Goal: Check status

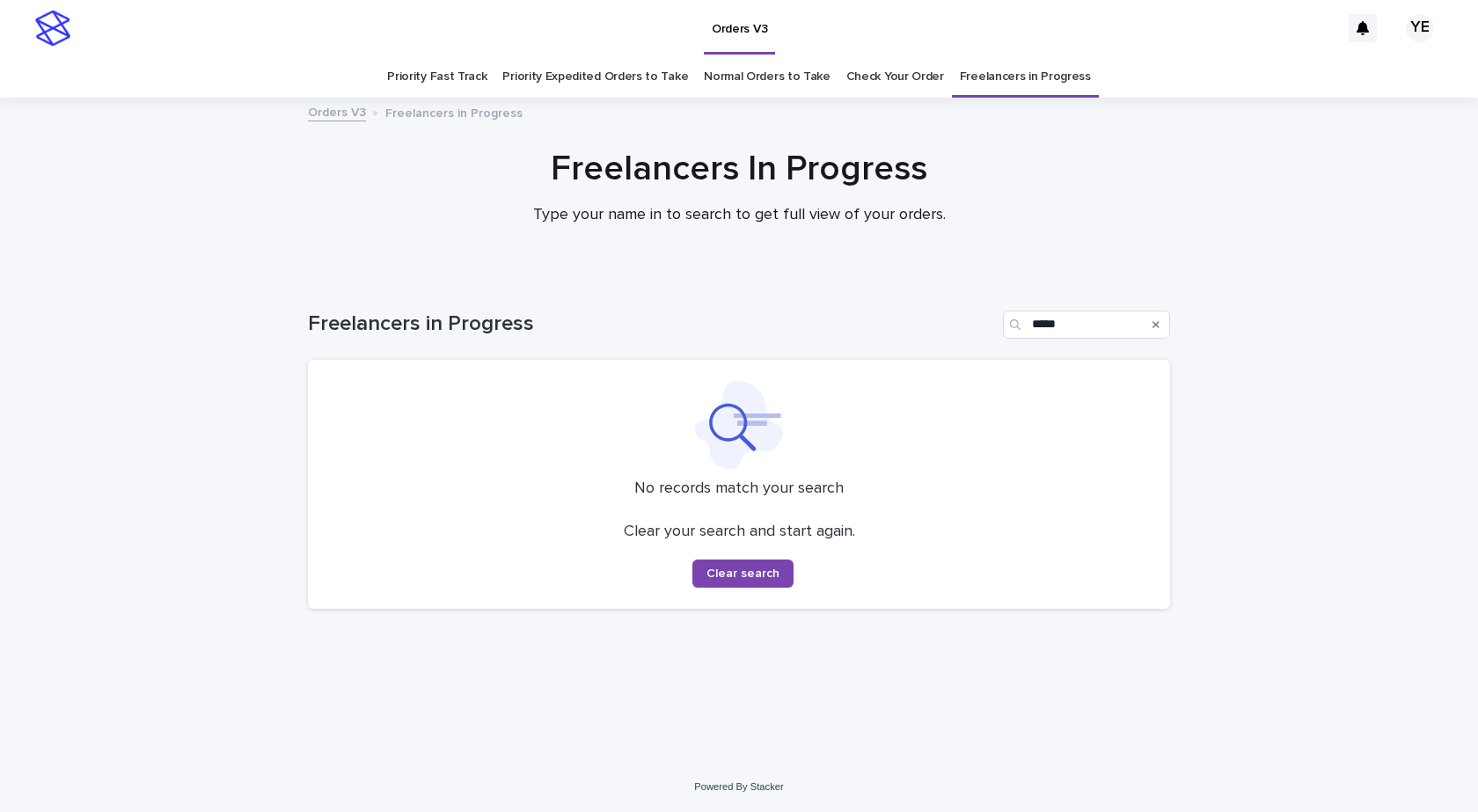
click at [189, 488] on div "Loading... Saving… Loading... Saving… Freelancers in Progress ***** No records …" at bounding box center [739, 518] width 1478 height 487
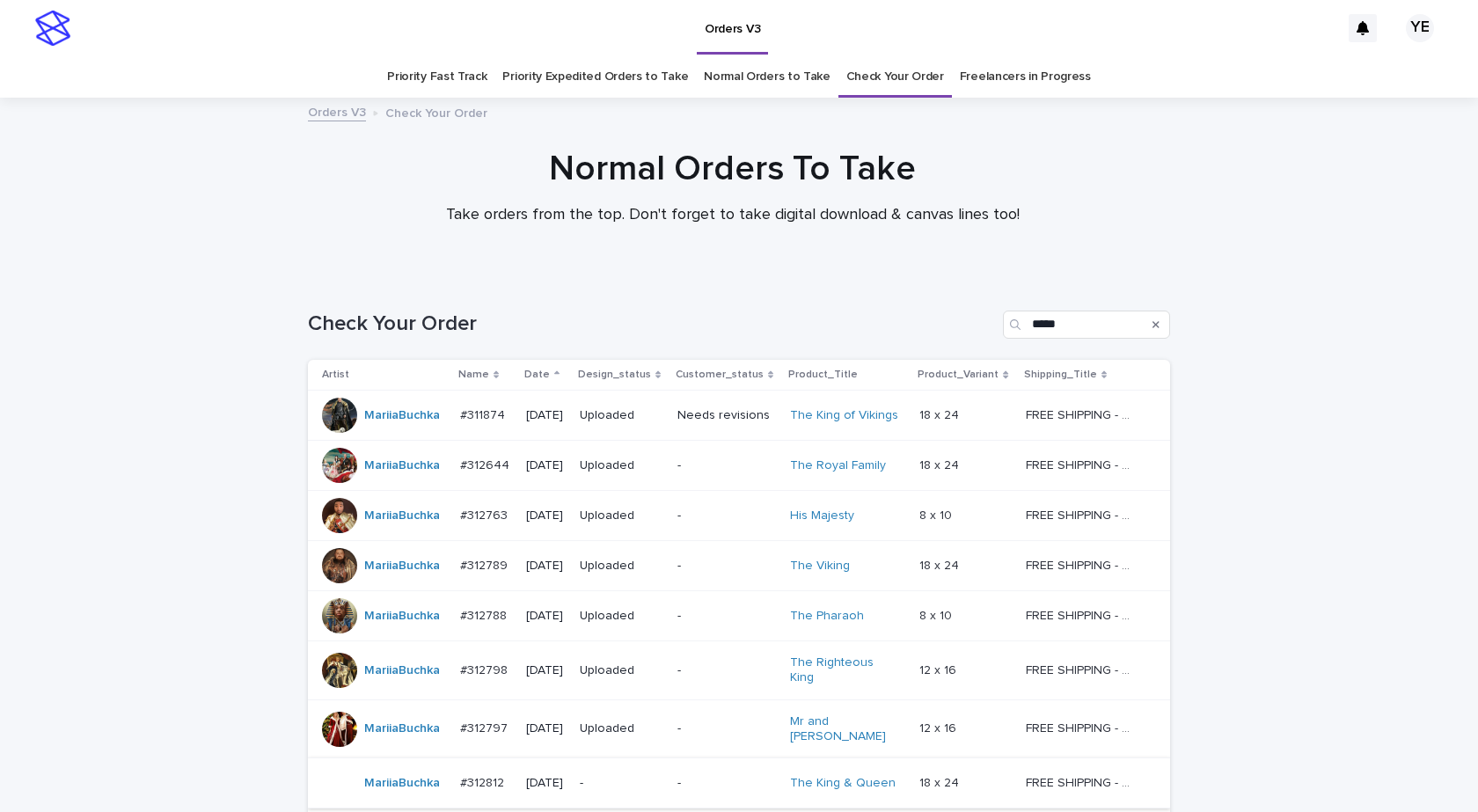
scroll to position [179, 0]
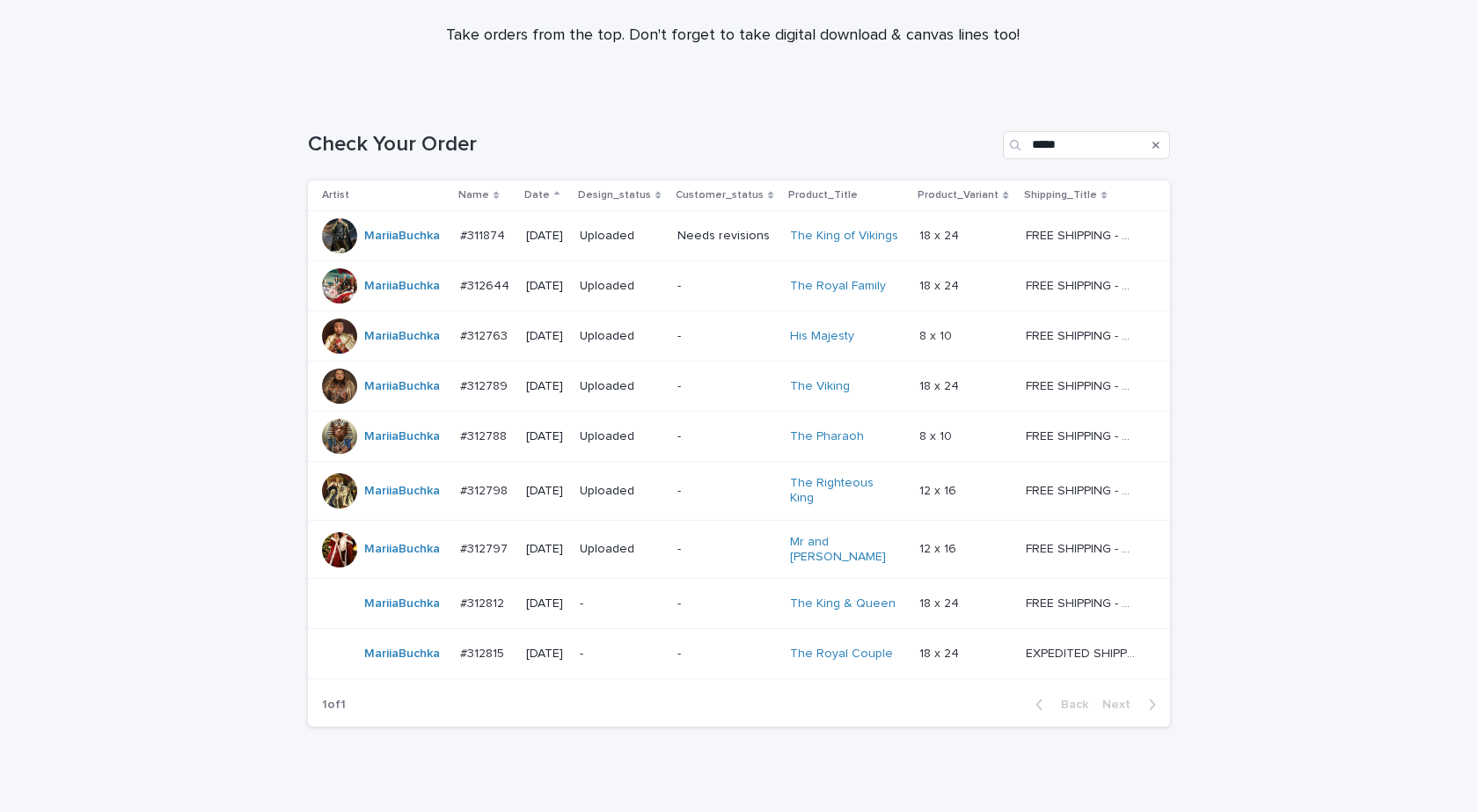
click at [422, 656] on td "MariiaBuchka" at bounding box center [380, 654] width 145 height 50
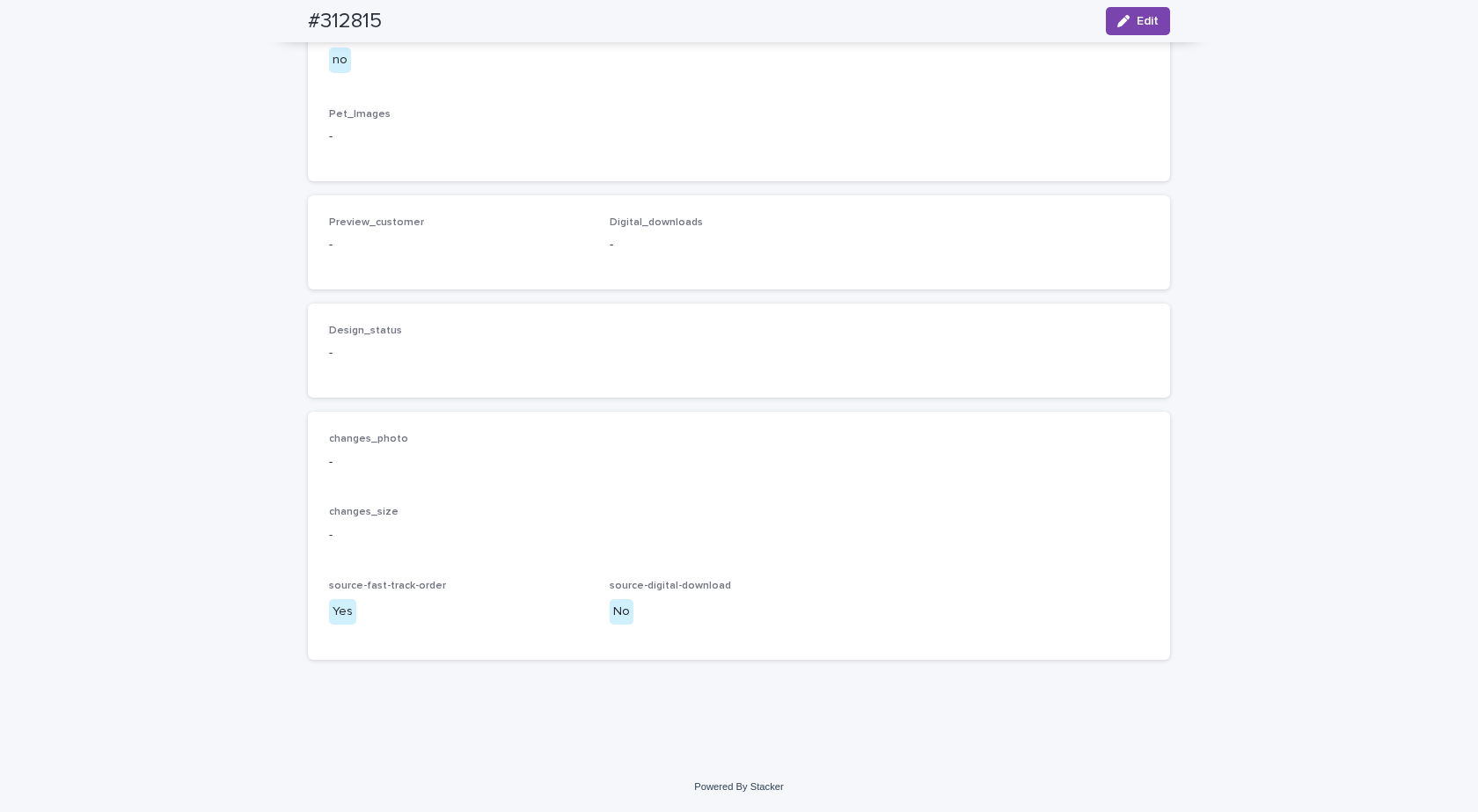
scroll to position [1495, 0]
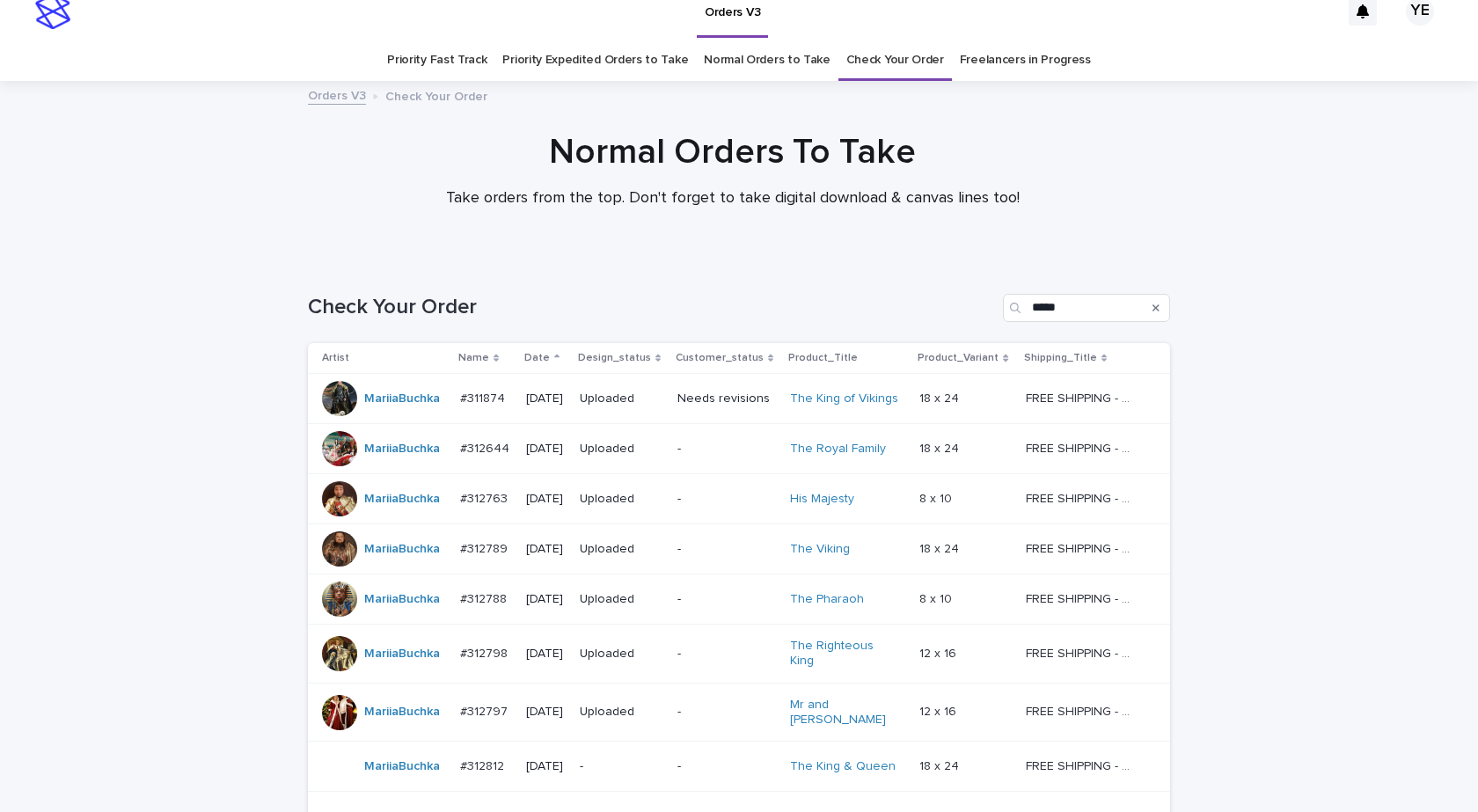
scroll to position [56, 0]
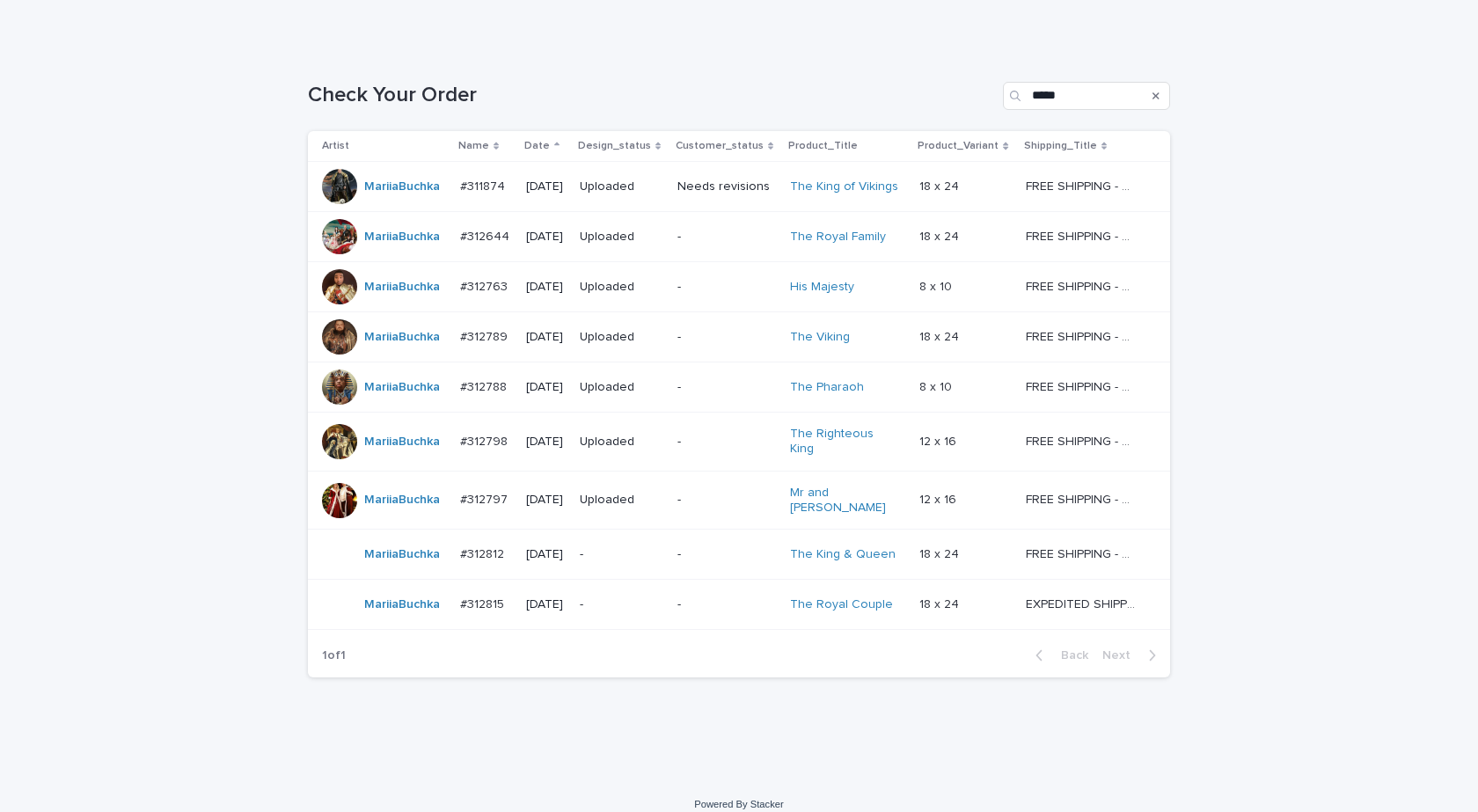
scroll to position [229, 0]
